Goal: Task Accomplishment & Management: Use online tool/utility

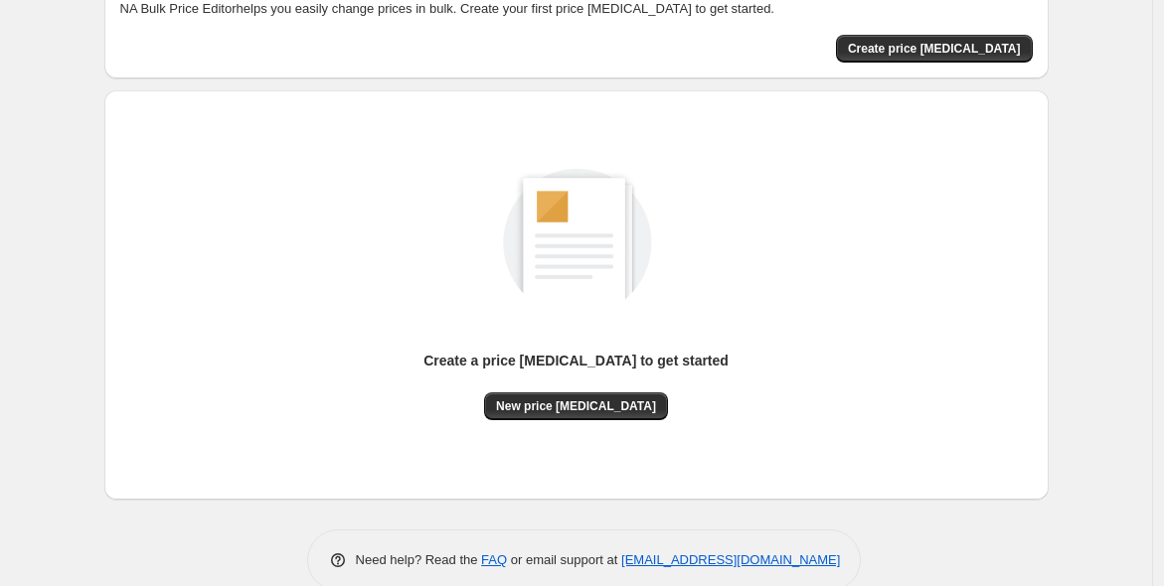
scroll to position [153, 0]
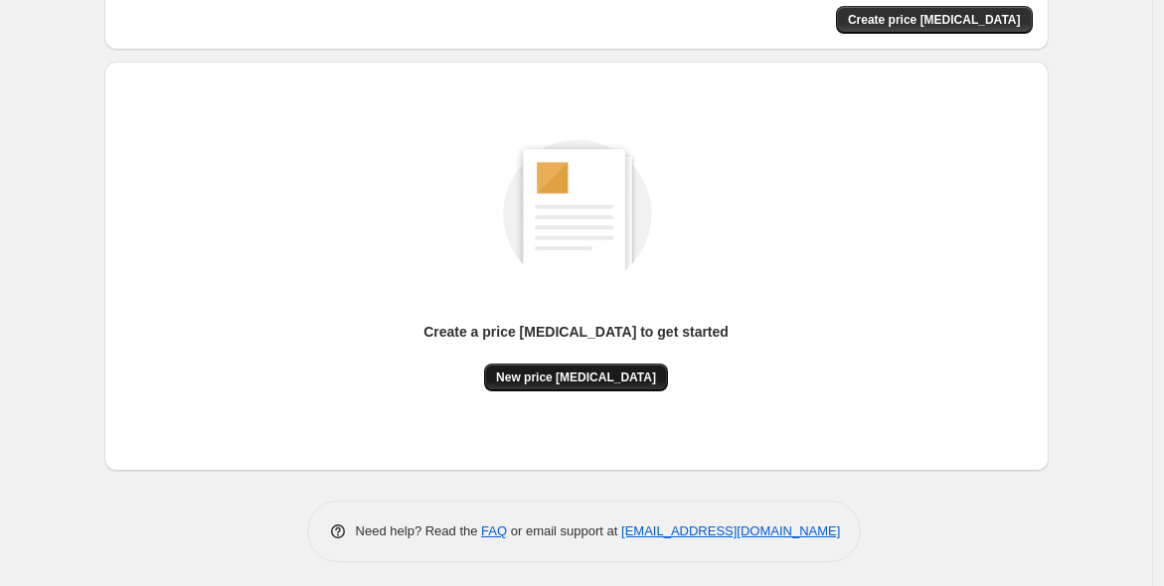
click at [617, 373] on span "New price [MEDICAL_DATA]" at bounding box center [576, 378] width 160 height 16
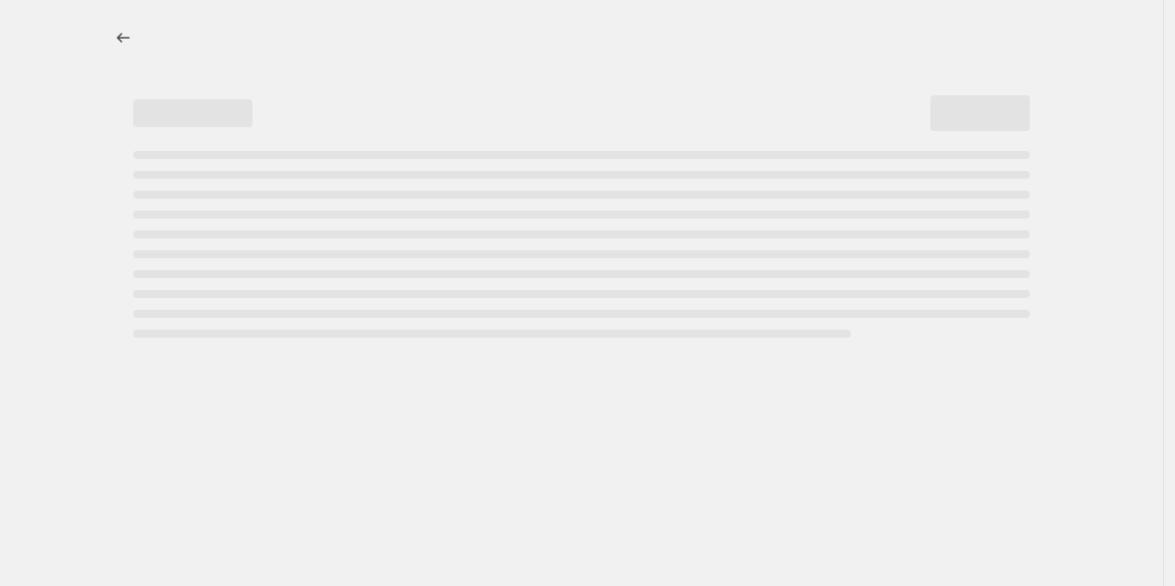
select select "percentage"
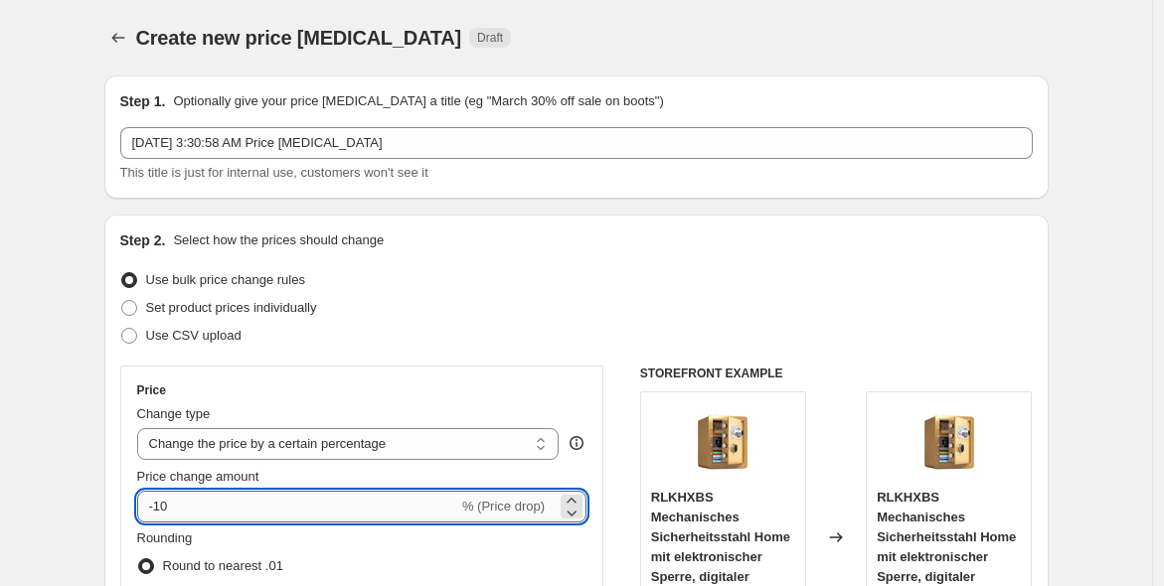
click at [241, 503] on input "-10" at bounding box center [297, 507] width 321 height 32
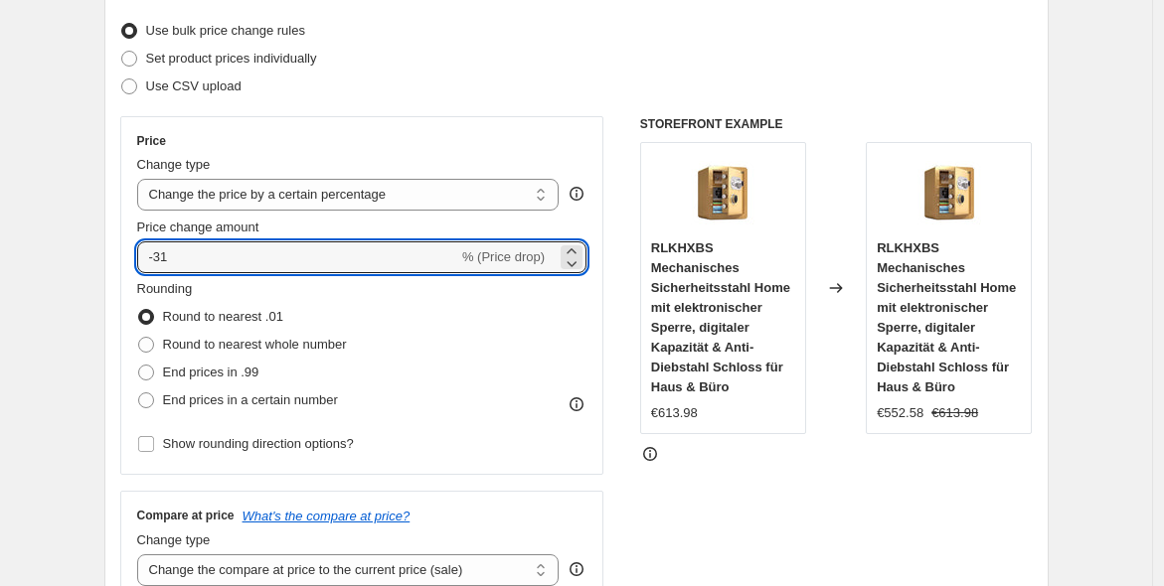
scroll to position [375, 0]
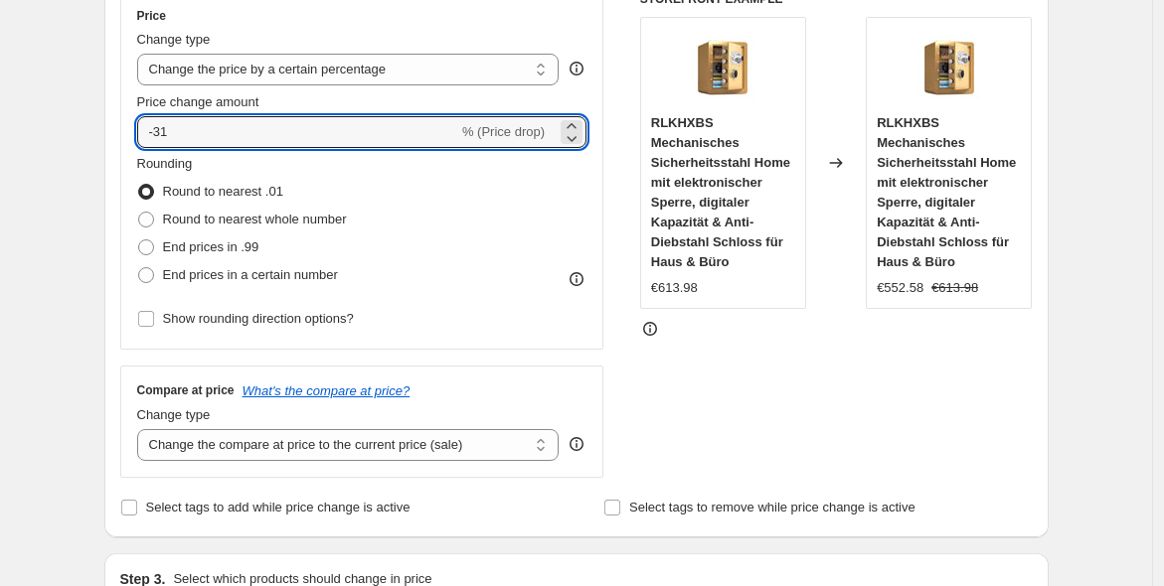
type input "-3"
type input "-20"
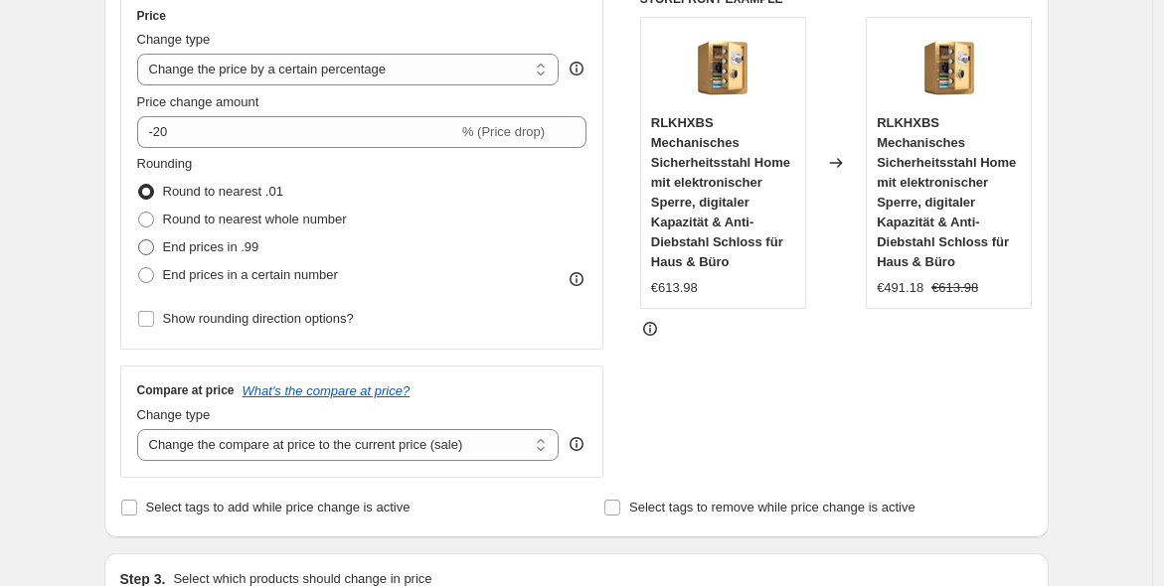
click at [240, 249] on span "End prices in .99" at bounding box center [211, 247] width 96 height 15
click at [139, 241] on input "End prices in .99" at bounding box center [138, 240] width 1 height 1
radio input "true"
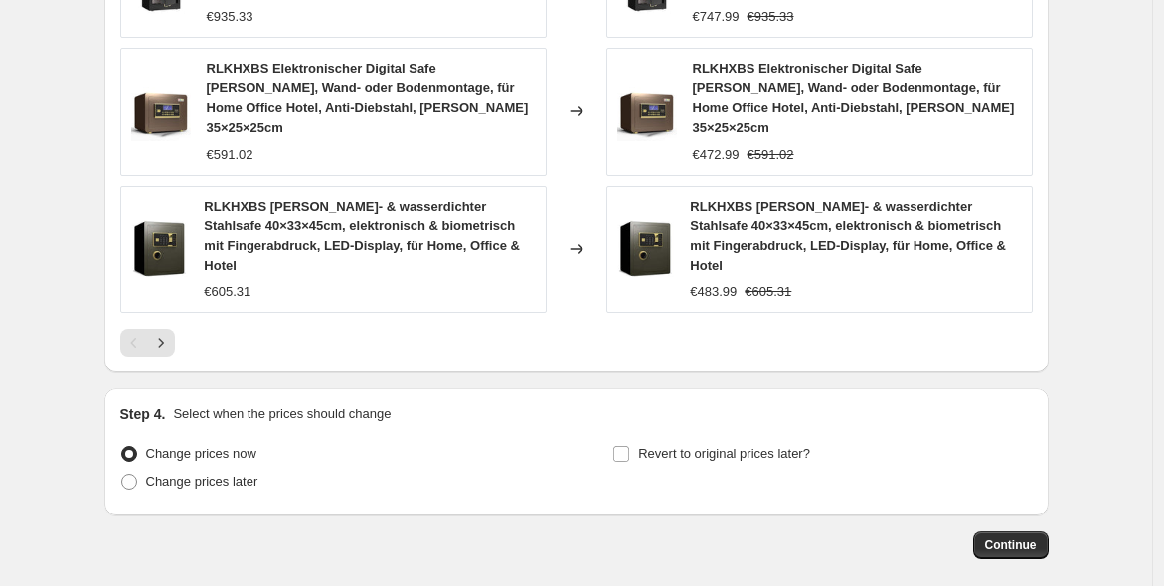
scroll to position [1527, 0]
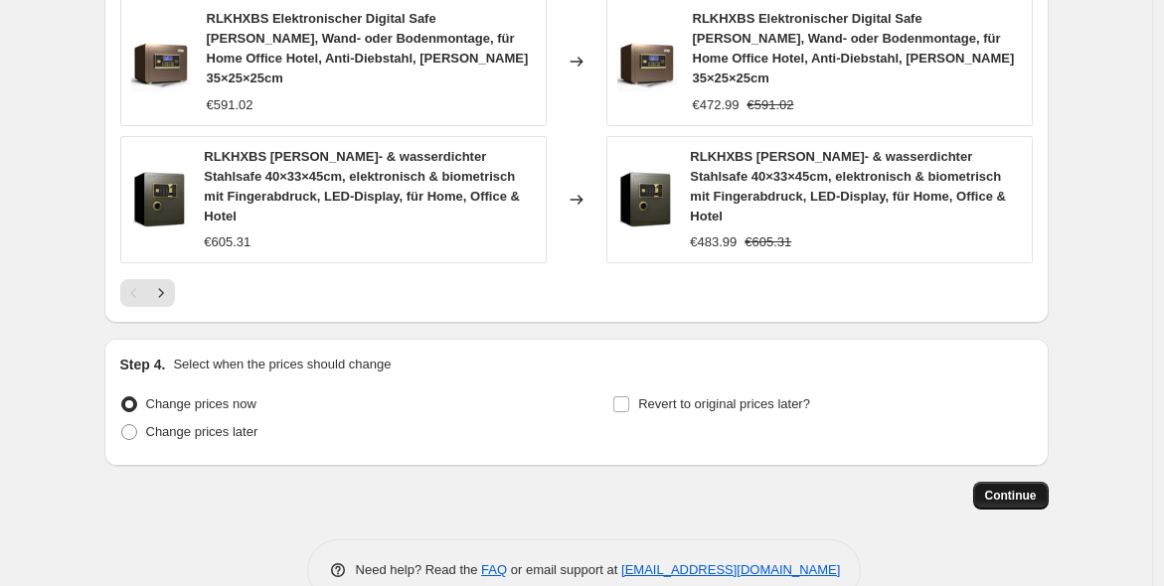
click at [1037, 488] on span "Continue" at bounding box center [1011, 496] width 52 height 16
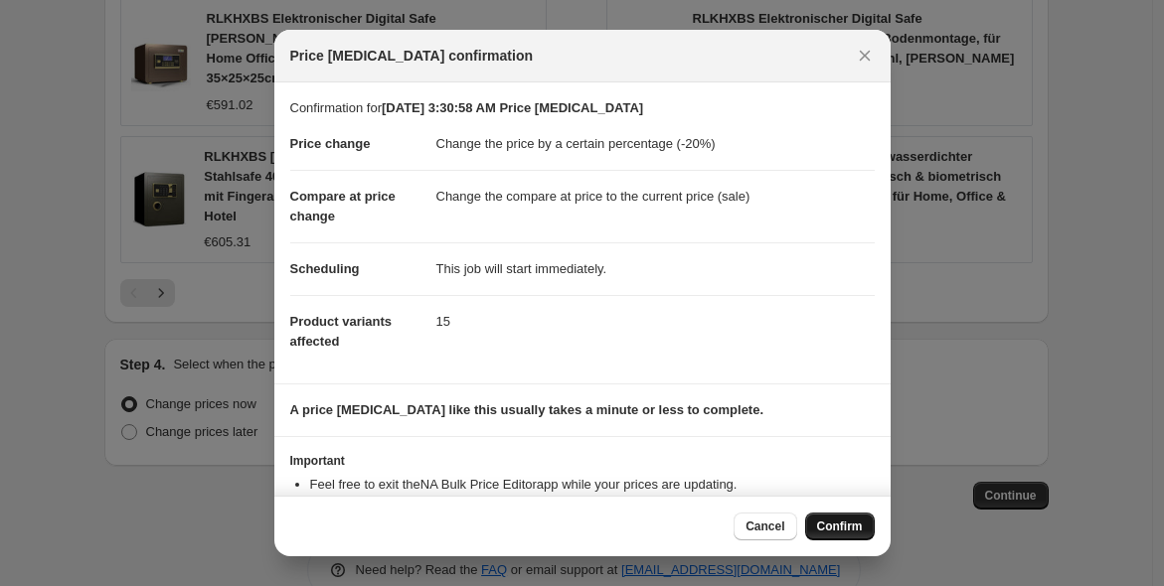
click at [837, 527] on span "Confirm" at bounding box center [840, 527] width 46 height 16
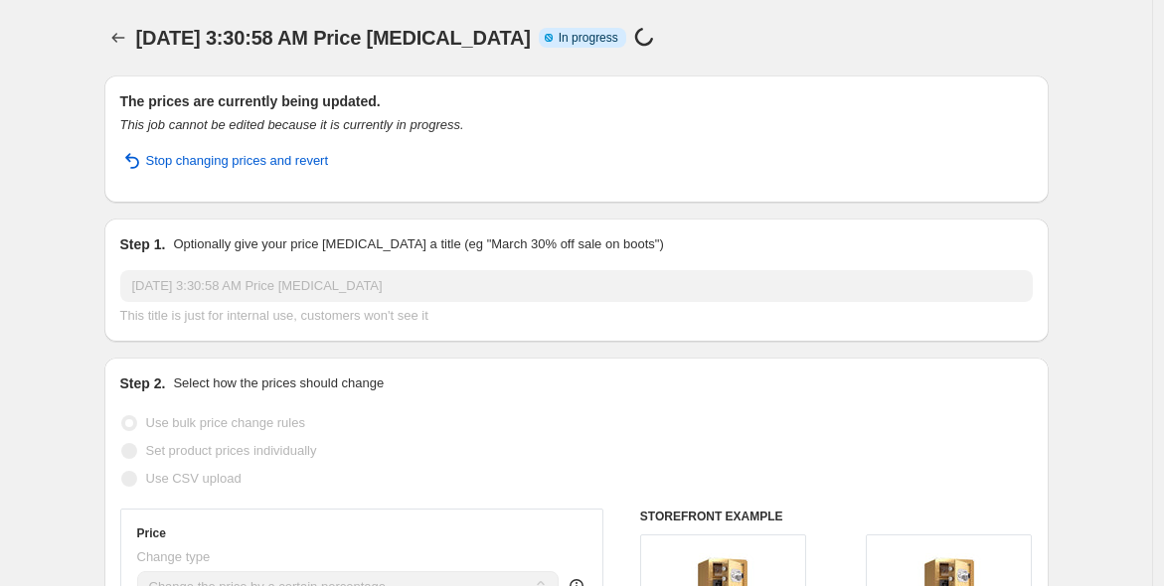
select select "percentage"
